Goal: Information Seeking & Learning: Learn about a topic

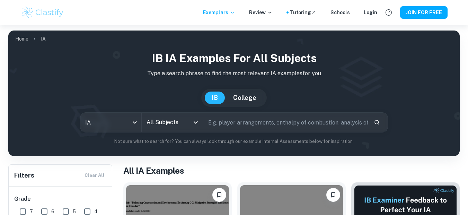
click at [167, 116] on input "All Subjects" at bounding box center [167, 122] width 45 height 13
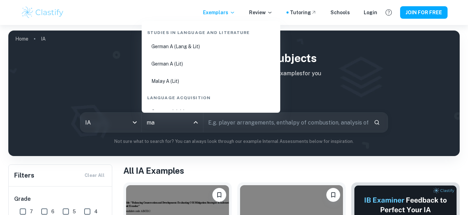
type input "mat"
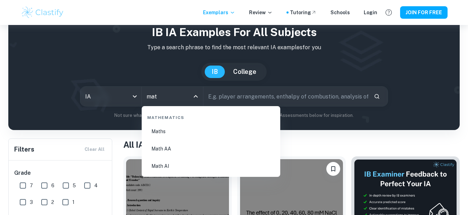
scroll to position [29, 0]
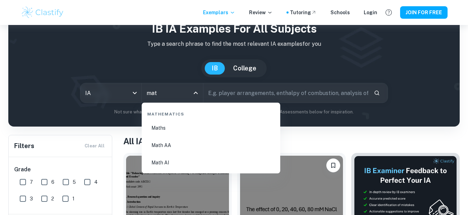
click at [170, 160] on li "Math AI" at bounding box center [211, 163] width 133 height 16
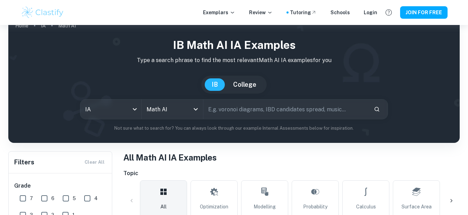
scroll to position [7, 0]
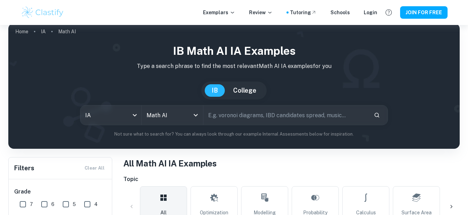
click at [235, 112] on input "text" at bounding box center [285, 114] width 165 height 19
type input "pollution"
click at [375, 111] on button "Search" at bounding box center [377, 115] width 12 height 12
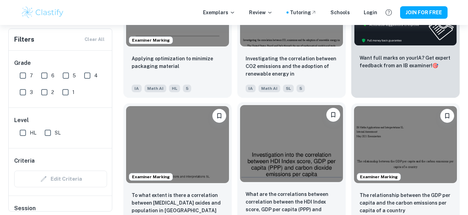
scroll to position [280, 0]
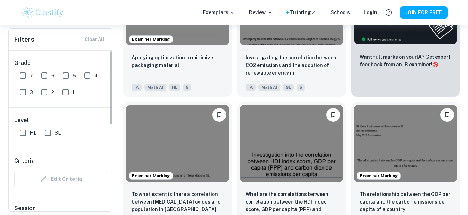
click at [43, 78] on input "6" at bounding box center [44, 76] width 14 height 14
checkbox input "true"
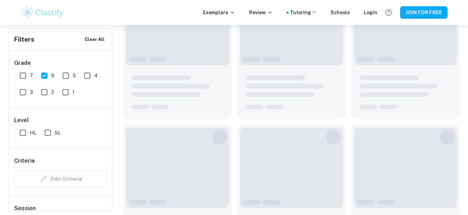
scroll to position [297, 0]
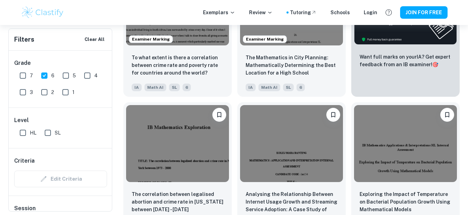
click at [23, 77] on input "7" at bounding box center [23, 76] width 14 height 14
checkbox input "true"
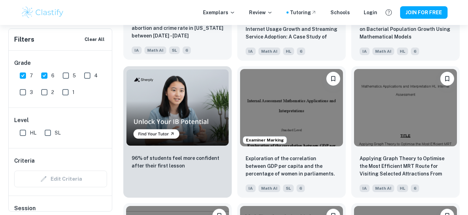
scroll to position [481, 0]
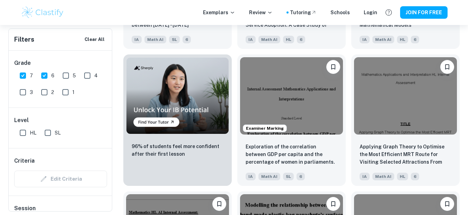
click at [47, 78] on input "6" at bounding box center [44, 76] width 14 height 14
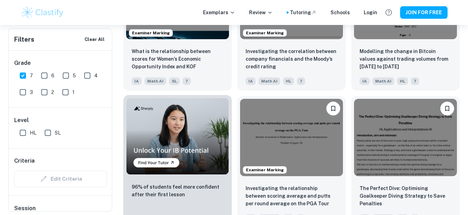
scroll to position [410, 0]
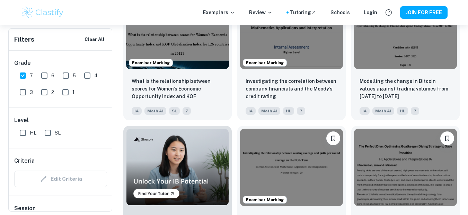
click at [47, 79] on input "6" at bounding box center [44, 76] width 14 height 14
checkbox input "true"
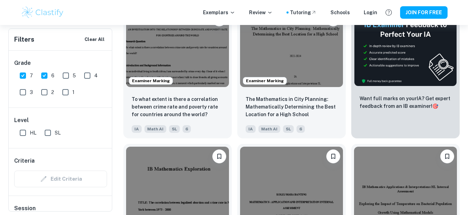
scroll to position [257, 0]
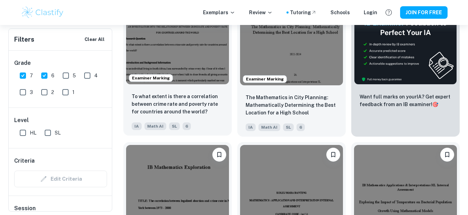
click at [198, 73] on img at bounding box center [177, 45] width 103 height 77
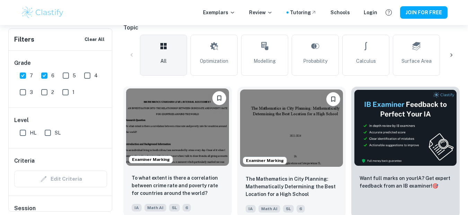
scroll to position [161, 0]
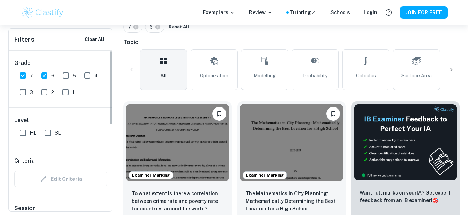
click at [67, 74] on input "5" at bounding box center [66, 76] width 14 height 14
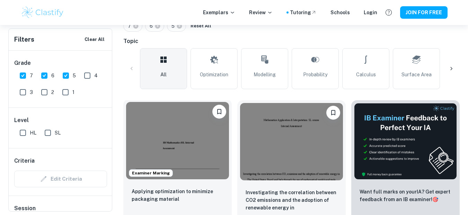
scroll to position [149, 0]
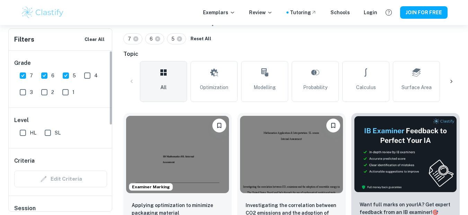
click at [65, 78] on input "5" at bounding box center [66, 76] width 14 height 14
checkbox input "false"
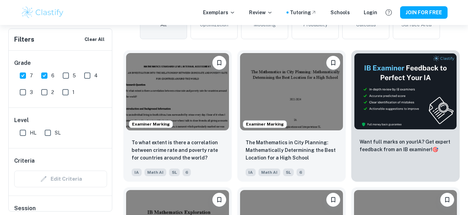
scroll to position [218, 0]
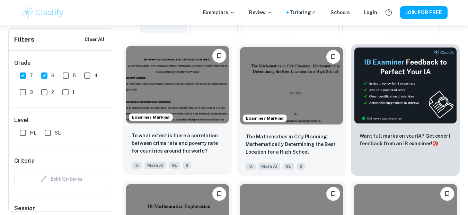
click at [163, 98] on img at bounding box center [177, 84] width 103 height 77
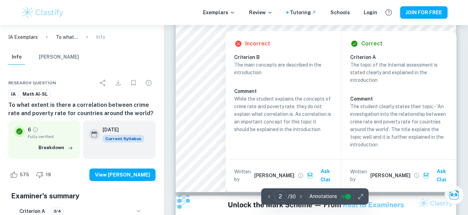
scroll to position [618, 0]
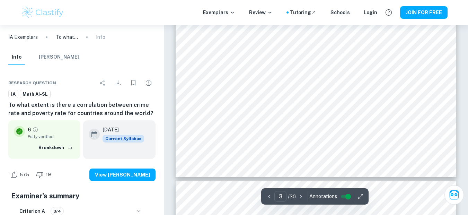
type input "4"
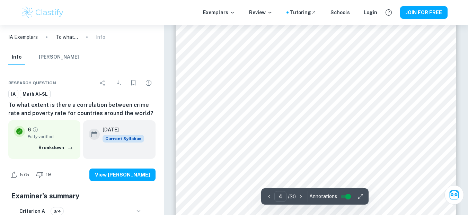
scroll to position [1281, 0]
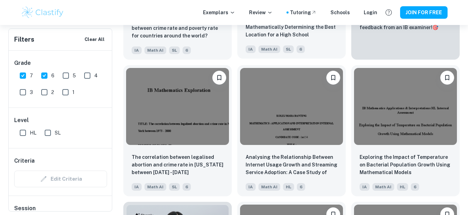
scroll to position [334, 0]
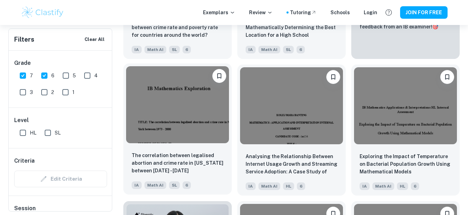
click at [192, 114] on img at bounding box center [177, 104] width 103 height 77
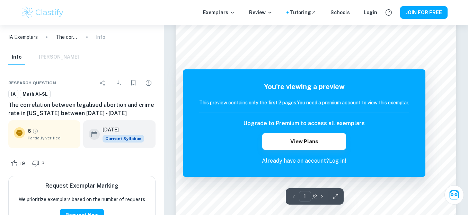
scroll to position [150, 0]
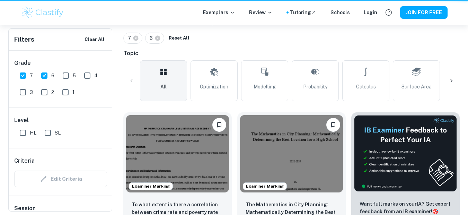
scroll to position [334, 0]
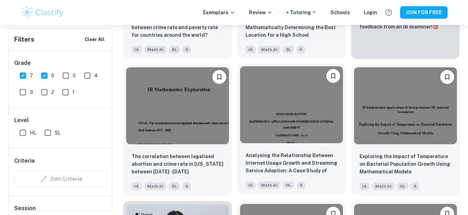
click at [292, 124] on img at bounding box center [291, 104] width 103 height 77
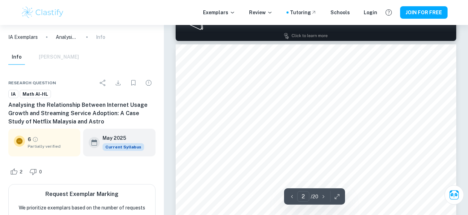
scroll to position [433, 0]
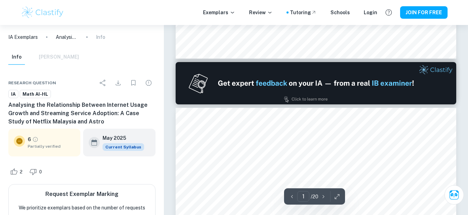
type input "2"
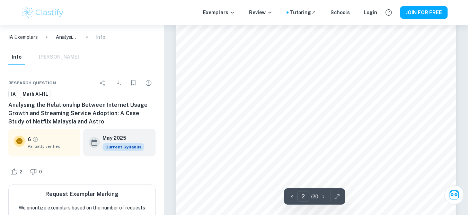
scroll to position [462, 0]
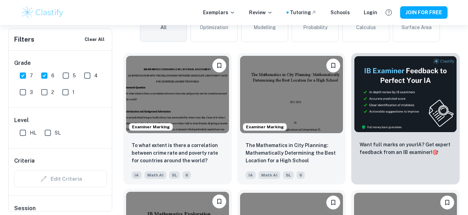
scroll to position [207, 0]
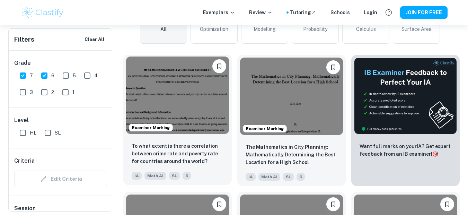
click at [174, 104] on img at bounding box center [177, 94] width 103 height 77
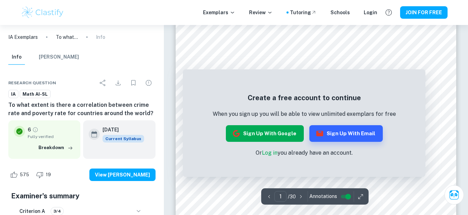
scroll to position [153, 0]
click at [268, 153] on link "Log in" at bounding box center [270, 152] width 16 height 7
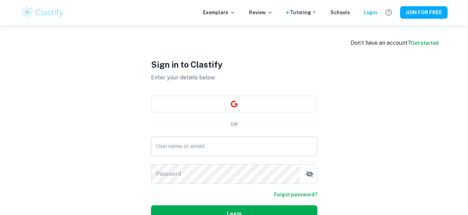
click at [243, 143] on input "Username or email" at bounding box center [234, 146] width 166 height 19
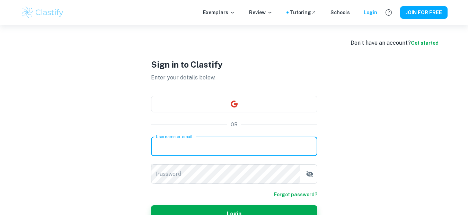
type input "[EMAIL_ADDRESS][DOMAIN_NAME]"
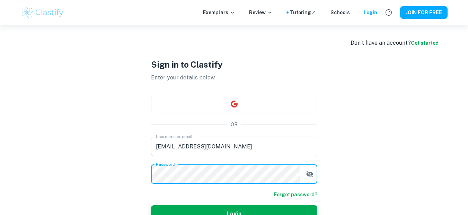
scroll to position [18, 0]
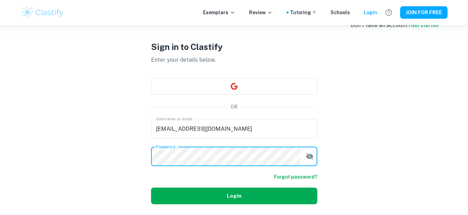
click at [239, 199] on button "Login" at bounding box center [234, 195] width 166 height 17
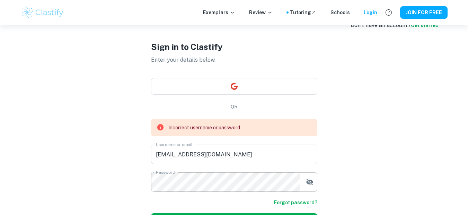
click at [309, 180] on icon "button" at bounding box center [309, 182] width 7 height 6
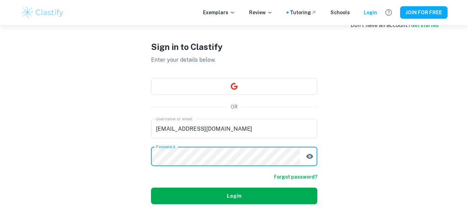
click at [221, 199] on button "Login" at bounding box center [234, 195] width 166 height 17
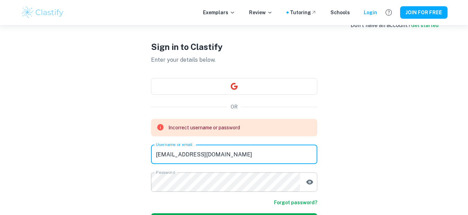
drag, startPoint x: 233, startPoint y: 156, endPoint x: 168, endPoint y: 157, distance: 65.5
click at [168, 157] on input "[EMAIL_ADDRESS][DOMAIN_NAME]" at bounding box center [234, 154] width 166 height 19
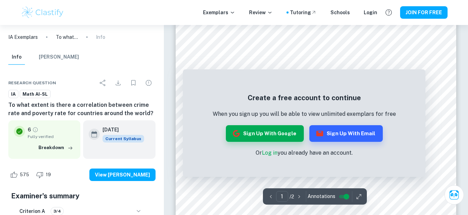
scroll to position [117, 0]
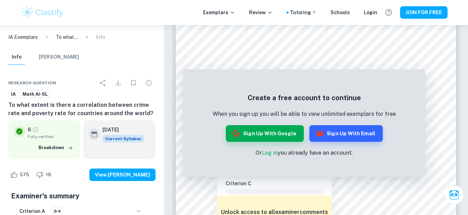
click at [212, 80] on div "Create a free account to continue When you sign up you will be able to view unl…" at bounding box center [304, 125] width 243 height 104
